Goal: Navigation & Orientation: Find specific page/section

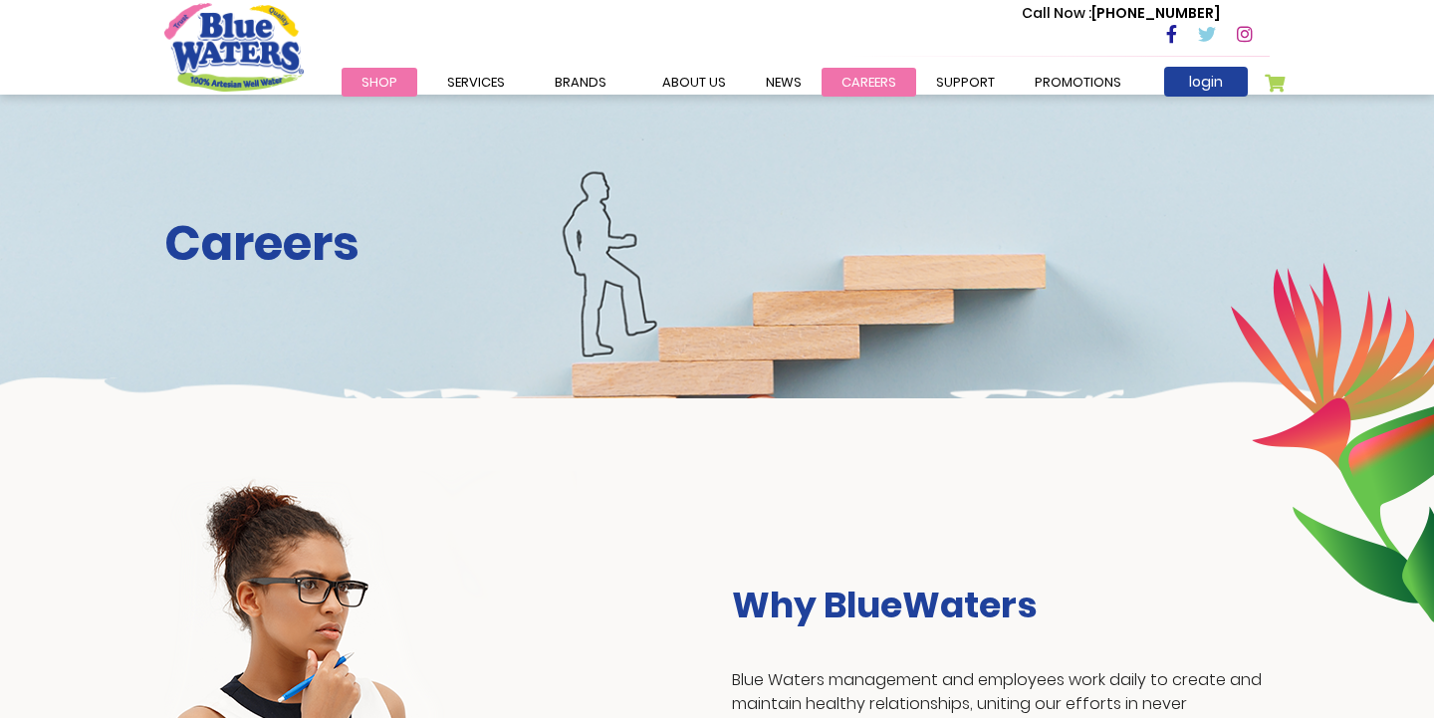
click at [851, 77] on link "careers" at bounding box center [868, 82] width 95 height 29
click at [855, 82] on link "careers" at bounding box center [868, 82] width 95 height 29
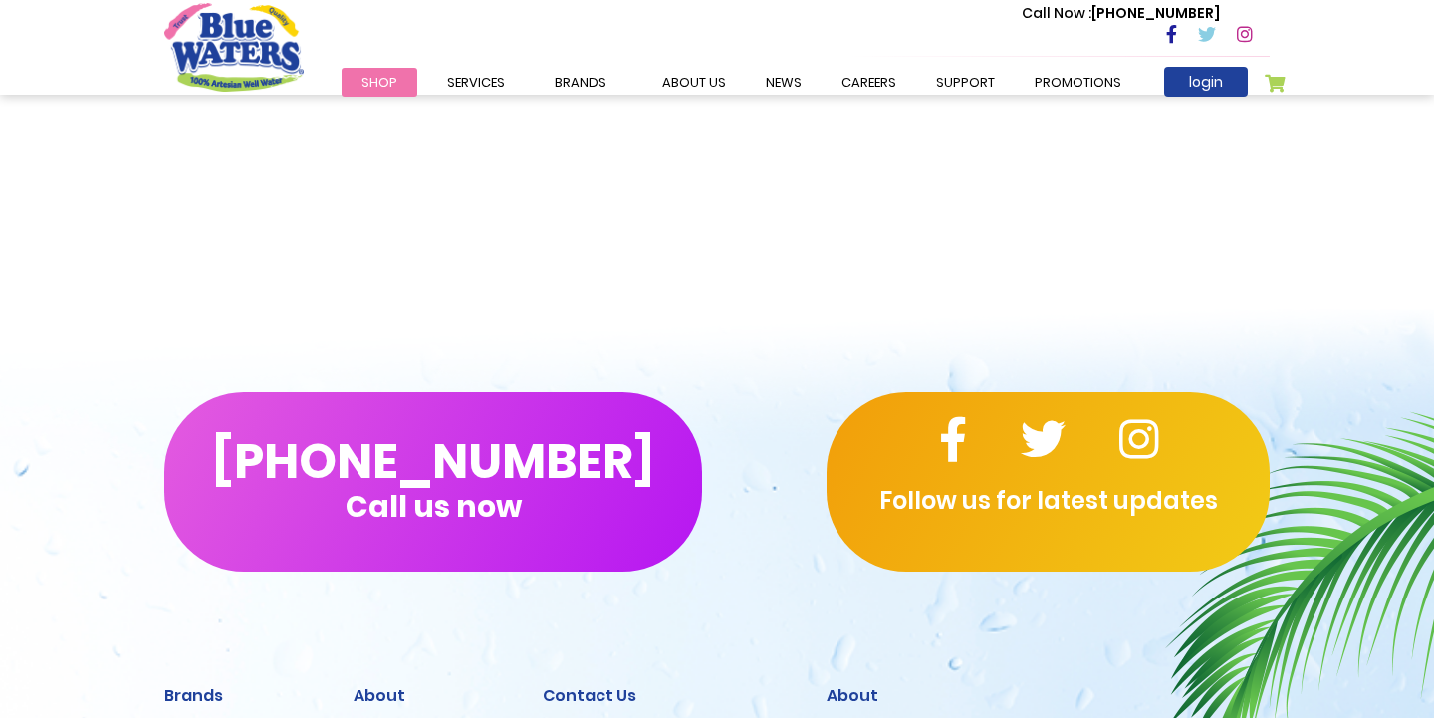
scroll to position [1678, 0]
